Goal: Information Seeking & Learning: Learn about a topic

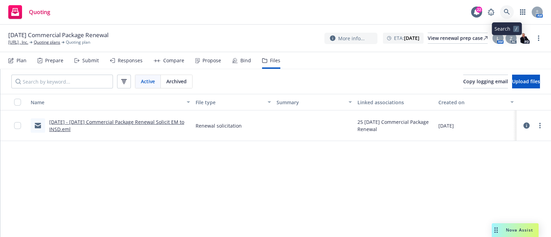
click at [511, 14] on link at bounding box center [507, 12] width 14 height 14
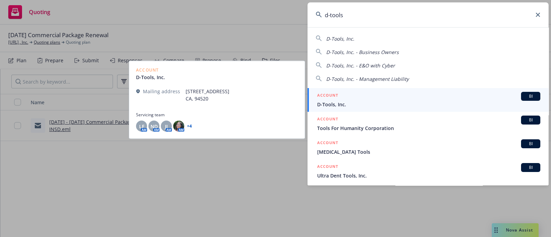
type input "d-tools"
click at [360, 103] on span "D-Tools, Inc." at bounding box center [428, 104] width 223 height 7
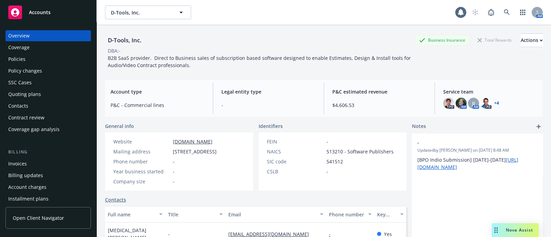
click at [57, 61] on div "Policies" at bounding box center [48, 59] width 80 height 11
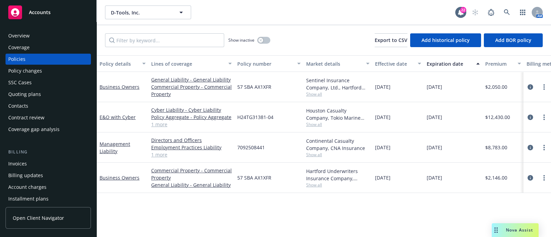
click at [32, 90] on div "Quoting plans" at bounding box center [24, 94] width 33 height 11
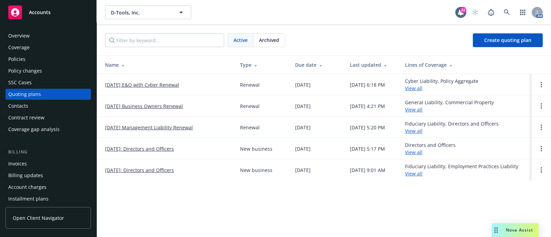
click at [149, 84] on link "[DATE] E&O with Cyber Renewal" at bounding box center [142, 84] width 74 height 7
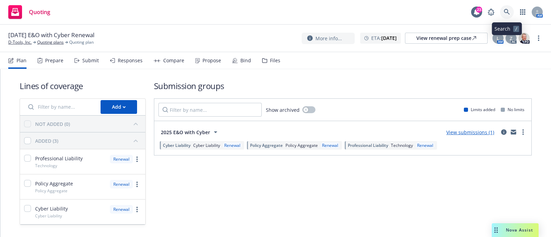
click at [504, 13] on icon at bounding box center [507, 12] width 6 height 6
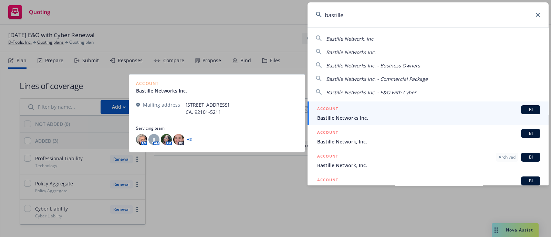
type input "bastille"
click at [344, 116] on span "Bastille Networks Inc." at bounding box center [428, 117] width 223 height 7
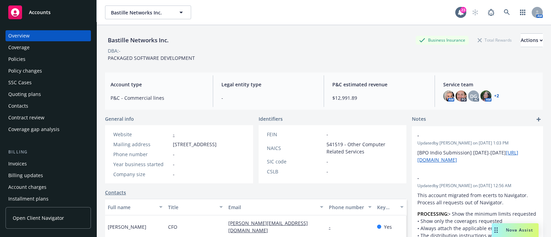
click at [32, 56] on div "Policies" at bounding box center [48, 59] width 80 height 11
